Goal: Find specific page/section: Find specific page/section

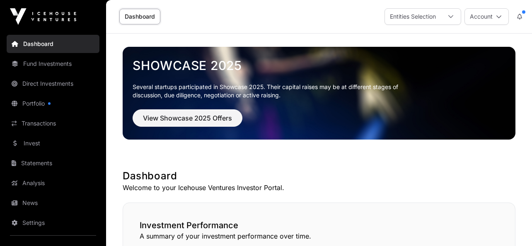
scroll to position [476, 0]
click at [496, 14] on icon at bounding box center [499, 17] width 6 height 6
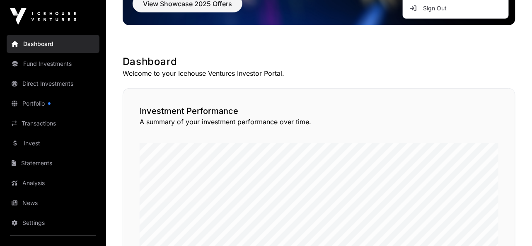
scroll to position [136, 0]
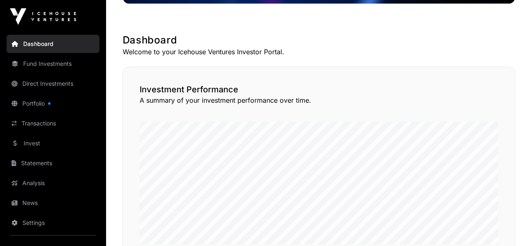
click at [35, 101] on link "Portfolio" at bounding box center [53, 103] width 93 height 18
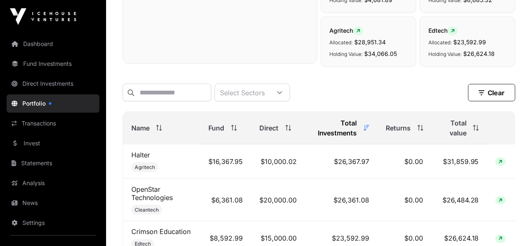
scroll to position [332, 0]
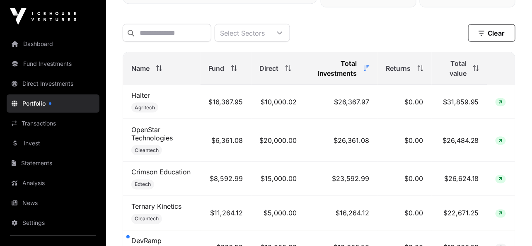
click at [458, 66] on span "Total value" at bounding box center [453, 68] width 27 height 20
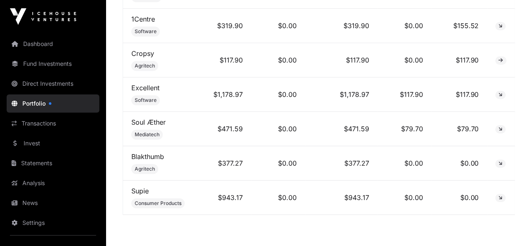
scroll to position [2607, 0]
